Goal: Check status

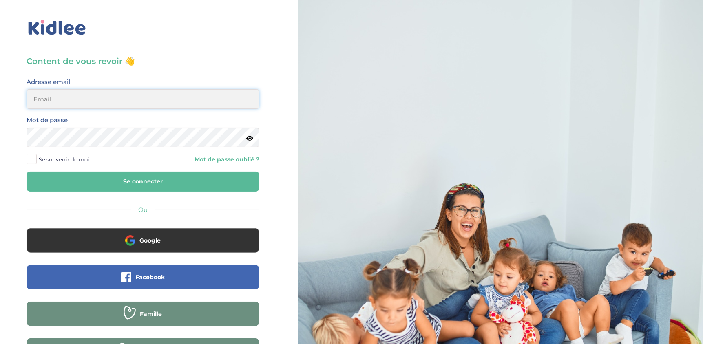
click at [99, 100] on input "email" at bounding box center [142, 99] width 233 height 20
type input "[EMAIL_ADDRESS][DOMAIN_NAME]"
click at [164, 185] on button "Se connecter" at bounding box center [142, 182] width 233 height 20
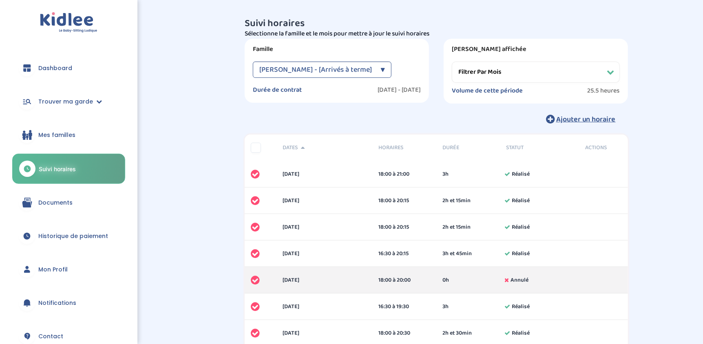
click at [318, 70] on span "[PERSON_NAME] - [Arrivés à terme]" at bounding box center [315, 70] width 113 height 16
click at [318, 70] on span "Boutron Laure - [Arrivés à terme]" at bounding box center [315, 70] width 113 height 16
click at [479, 82] on select "Filtrer par mois novembre 2024 décembre 2024 janvier 2025 février 2025 mars 202…" at bounding box center [536, 72] width 168 height 21
click at [452, 62] on select "Filtrer par mois novembre 2024 décembre 2024 janvier 2025 février 2025 mars 202…" at bounding box center [536, 72] width 168 height 21
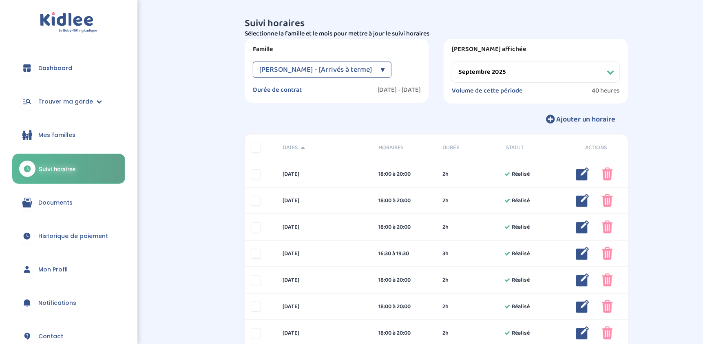
click at [502, 72] on select "Filtrer par mois novembre 2024 décembre 2024 janvier 2025 février 2025 mars 202…" at bounding box center [536, 72] width 168 height 21
click at [452, 62] on select "Filtrer par mois novembre 2024 décembre 2024 janvier 2025 février 2025 mars 202…" at bounding box center [536, 72] width 168 height 21
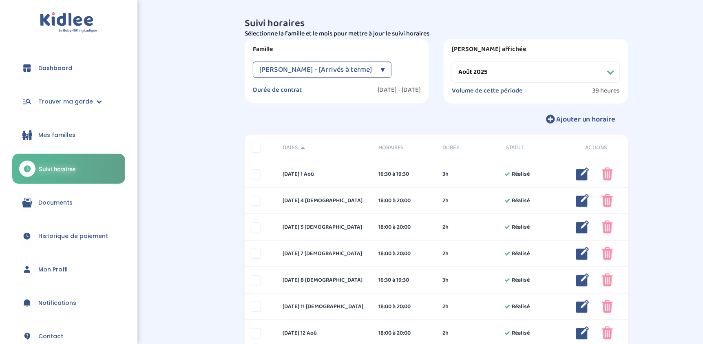
click at [497, 77] on select "Filtrer par mois novembre 2024 décembre 2024 janvier 2025 février 2025 mars 202…" at bounding box center [536, 72] width 168 height 21
select select "septembre 2025"
click at [452, 62] on select "Filtrer par mois novembre 2024 décembre 2024 janvier 2025 février 2025 mars 202…" at bounding box center [536, 72] width 168 height 21
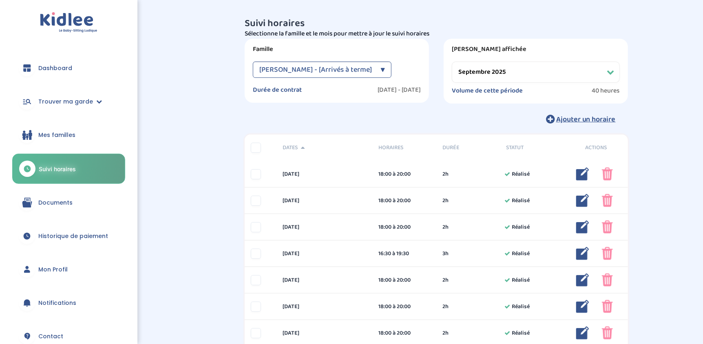
click at [338, 69] on span "Boutron Laure - [Arrivés à terme]" at bounding box center [315, 70] width 113 height 16
click at [490, 68] on select "Filtrer par mois novembre 2024 décembre 2024 janvier 2025 février 2025 mars 202…" at bounding box center [536, 72] width 168 height 21
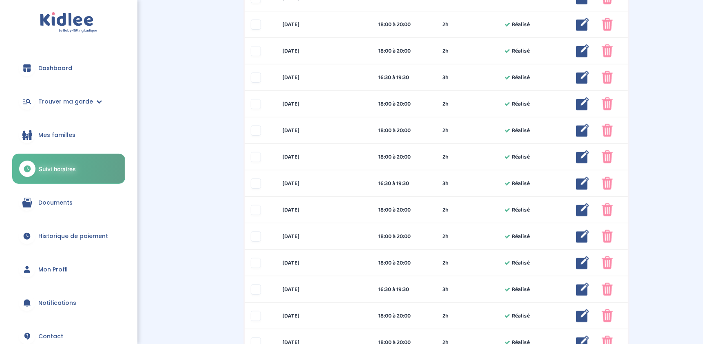
scroll to position [367, 0]
